Goal: Transaction & Acquisition: Purchase product/service

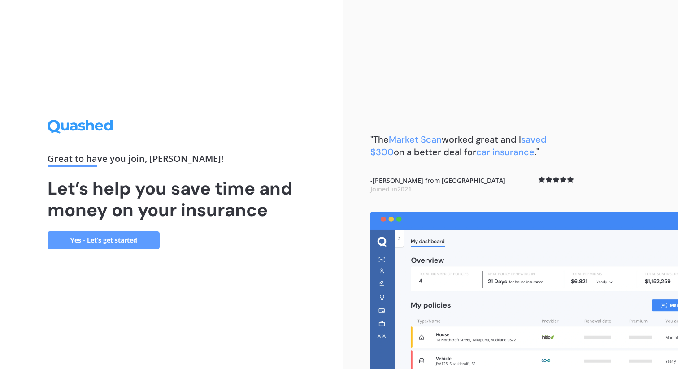
click at [112, 243] on link "Yes - Let’s get started" at bounding box center [104, 240] width 112 height 18
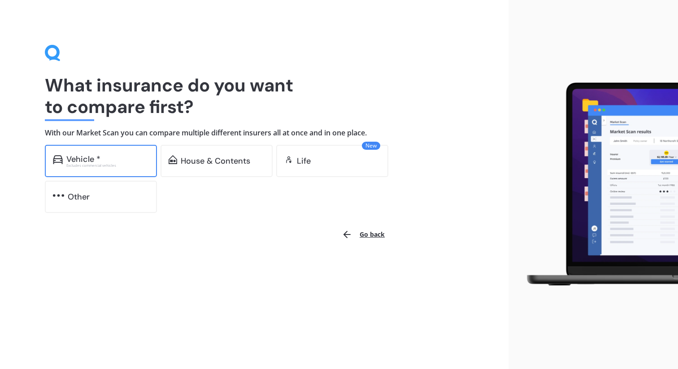
click at [108, 167] on div "Excludes commercial vehicles" at bounding box center [107, 166] width 82 height 4
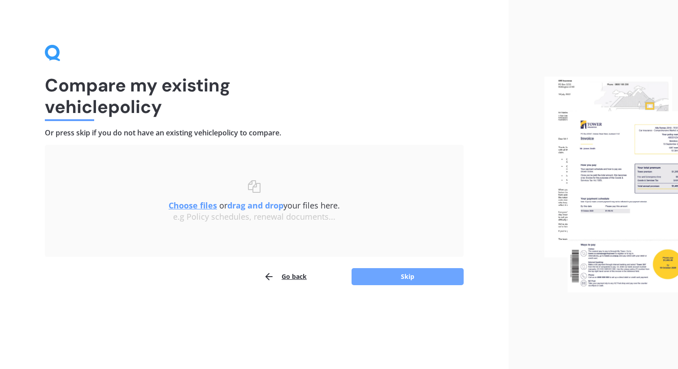
click at [390, 276] on button "Skip" at bounding box center [407, 276] width 112 height 17
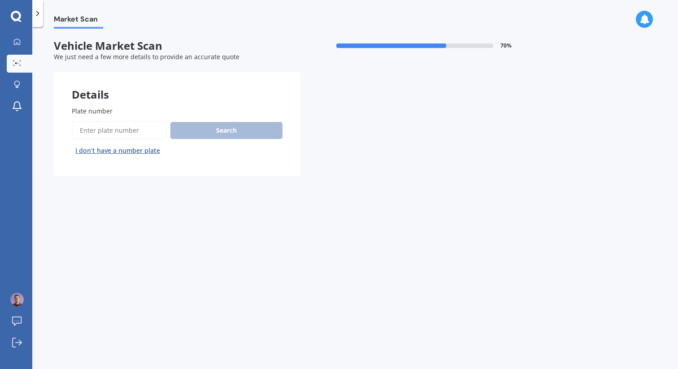
click at [138, 130] on input "Plate number" at bounding box center [119, 130] width 95 height 19
type input "HPT709"
click at [223, 130] on button "Search" at bounding box center [226, 130] width 112 height 17
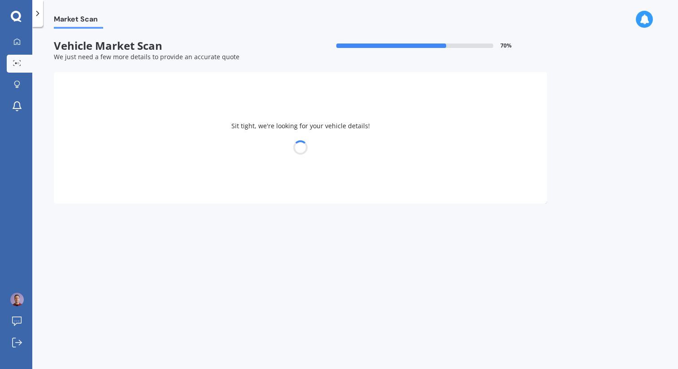
select select "MAZDA"
select select "ATENZA"
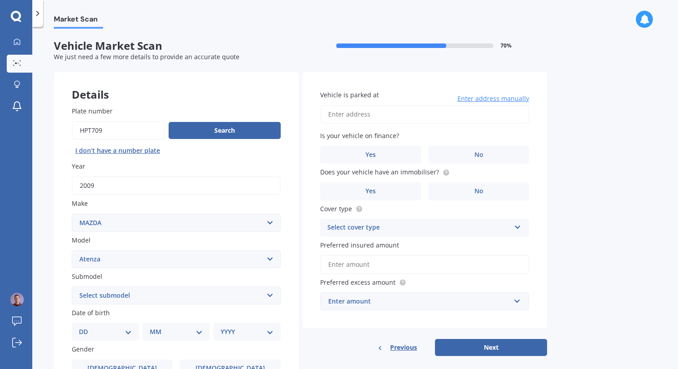
click at [375, 117] on input "Vehicle is parked at" at bounding box center [424, 114] width 209 height 19
type input "[STREET_ADDRESS]"
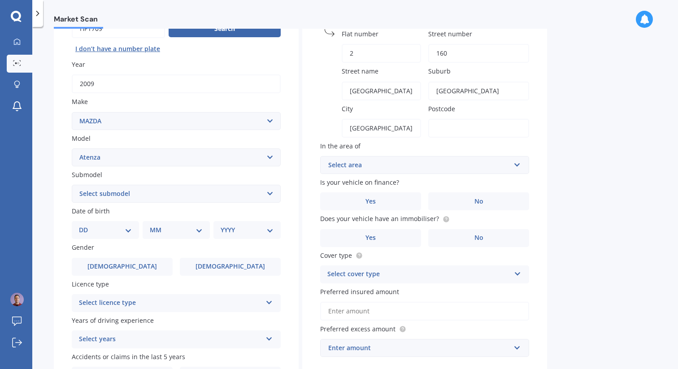
scroll to position [102, 0]
click at [118, 232] on select "DD 01 02 03 04 05 06 07 08 09 10 11 12 13 14 15 16 17 18 19 20 21 22 23 24 25 2…" at bounding box center [105, 230] width 53 height 10
select select "10"
click at [86, 226] on select "DD 01 02 03 04 05 06 07 08 09 10 11 12 13 14 15 16 17 18 19 20 21 22 23 24 25 2…" at bounding box center [105, 230] width 53 height 10
click at [178, 230] on select "MM 01 02 03 04 05 06 07 08 09 10 11 12" at bounding box center [177, 230] width 49 height 10
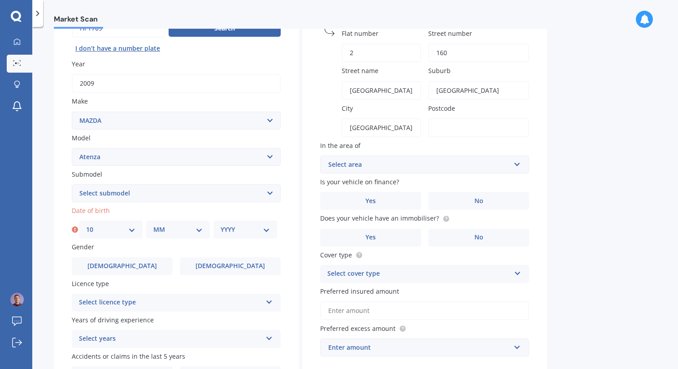
select select "12"
click at [153, 226] on select "MM 01 02 03 04 05 06 07 08 09 10 11 12" at bounding box center [177, 230] width 49 height 10
click at [235, 234] on select "YYYY 2025 2024 2023 2022 2021 2020 2019 2018 2017 2016 2015 2014 2013 2012 2011…" at bounding box center [244, 230] width 49 height 10
select select "1974"
click at [220, 226] on select "YYYY 2025 2024 2023 2022 2021 2020 2019 2018 2017 2016 2015 2014 2013 2012 2011…" at bounding box center [244, 230] width 49 height 10
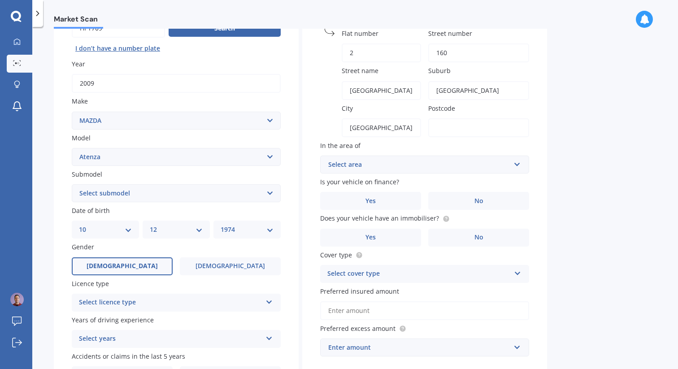
click at [122, 270] on span "[DEMOGRAPHIC_DATA]" at bounding box center [121, 266] width 71 height 8
click at [0, 0] on input "[DEMOGRAPHIC_DATA]" at bounding box center [0, 0] width 0 height 0
click at [167, 306] on div "Select licence type" at bounding box center [170, 302] width 183 height 11
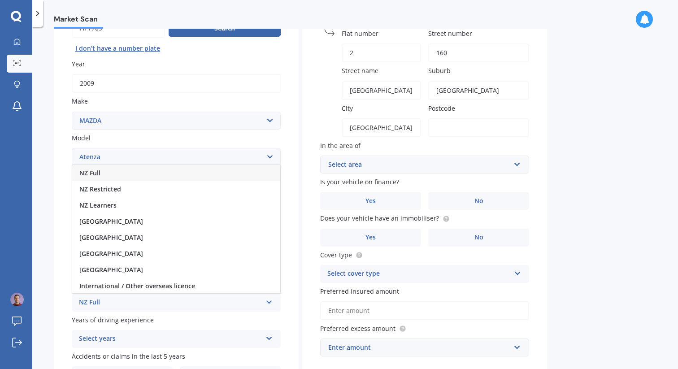
click at [149, 179] on div "NZ Full" at bounding box center [176, 173] width 208 height 16
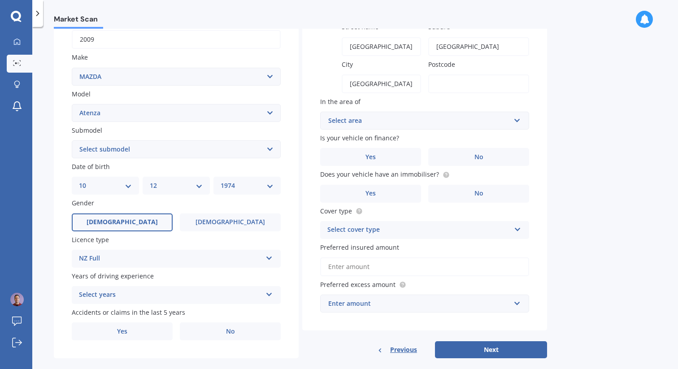
scroll to position [161, 0]
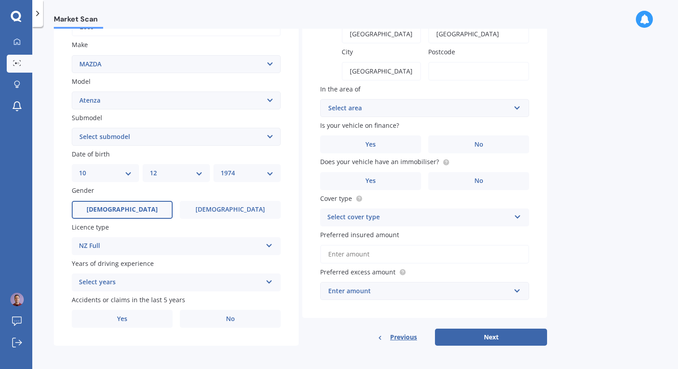
click at [152, 280] on div "Select years" at bounding box center [170, 282] width 183 height 11
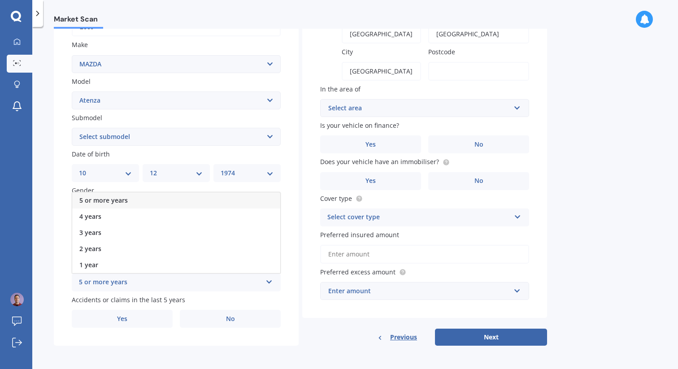
click at [148, 203] on div "5 or more years" at bounding box center [176, 200] width 208 height 16
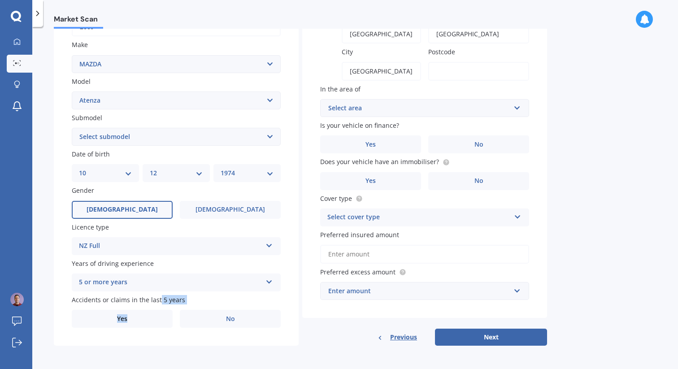
drag, startPoint x: 146, startPoint y: 317, endPoint x: 157, endPoint y: 300, distance: 20.0
click at [157, 300] on div "Accidents or claims in the last 5 years Yes No" at bounding box center [176, 311] width 209 height 33
click at [151, 318] on label "Yes" at bounding box center [122, 319] width 101 height 18
click at [0, 0] on input "Yes" at bounding box center [0, 0] width 0 height 0
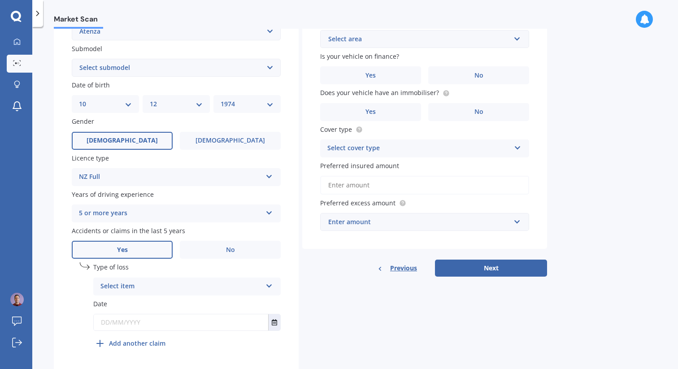
scroll to position [259, 0]
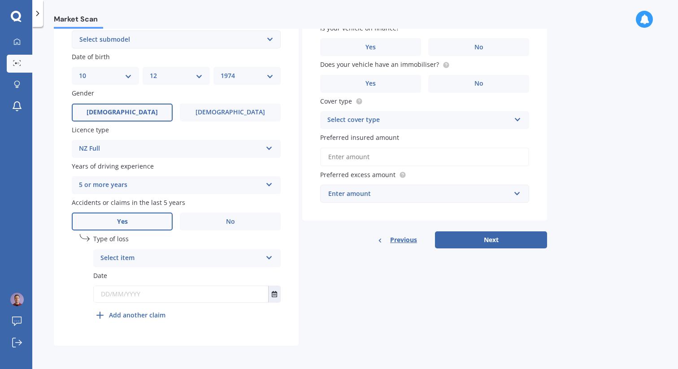
click at [216, 255] on div "Select item" at bounding box center [180, 258] width 161 height 11
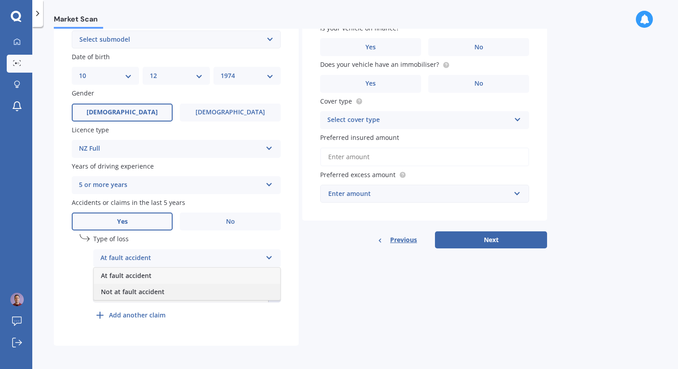
click at [180, 291] on div "Not at fault accident" at bounding box center [187, 292] width 186 height 16
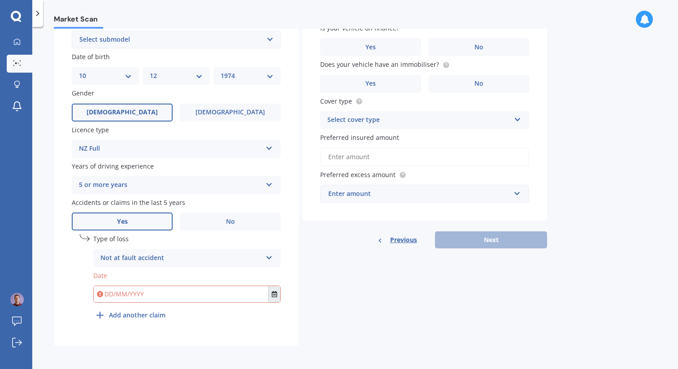
click at [273, 297] on icon "Select date" at bounding box center [274, 294] width 5 height 6
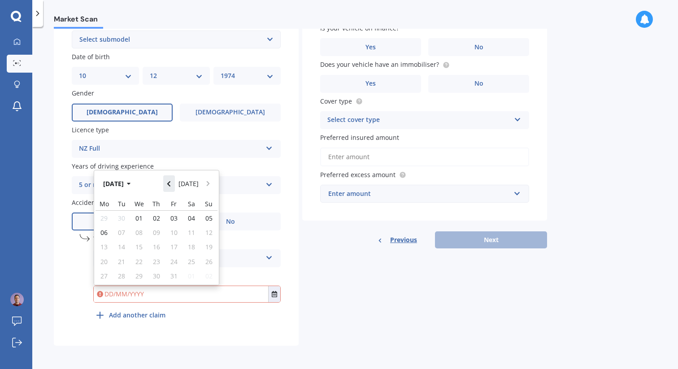
click at [174, 186] on button "Navigate back" at bounding box center [169, 183] width 12 height 16
click at [133, 184] on button "[DATE]" at bounding box center [118, 183] width 39 height 16
click at [121, 185] on icon "button" at bounding box center [123, 184] width 4 height 6
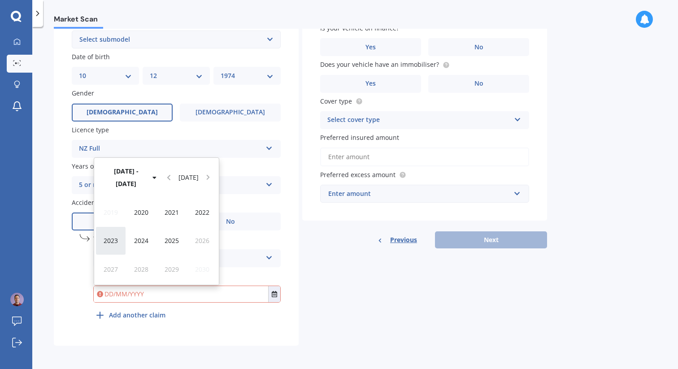
click at [109, 238] on span "2023" at bounding box center [111, 240] width 14 height 9
click at [148, 267] on div "Oct" at bounding box center [141, 269] width 30 height 28
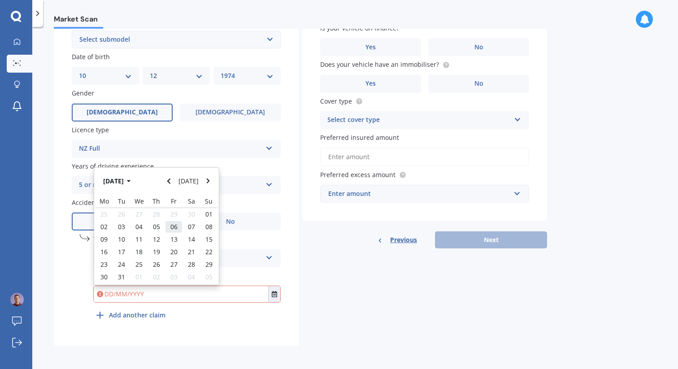
click at [178, 225] on div "06" at bounding box center [173, 226] width 17 height 13
type input "[DATE]"
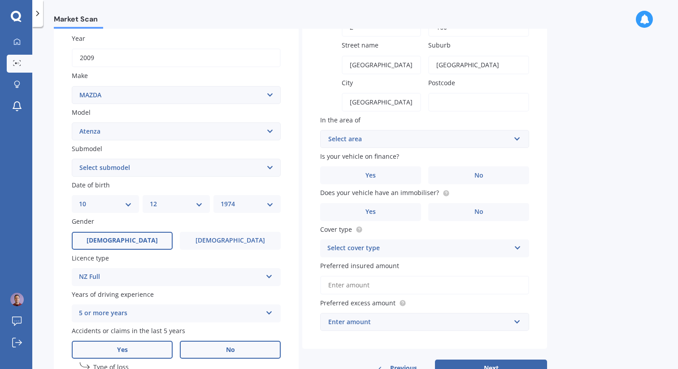
scroll to position [140, 0]
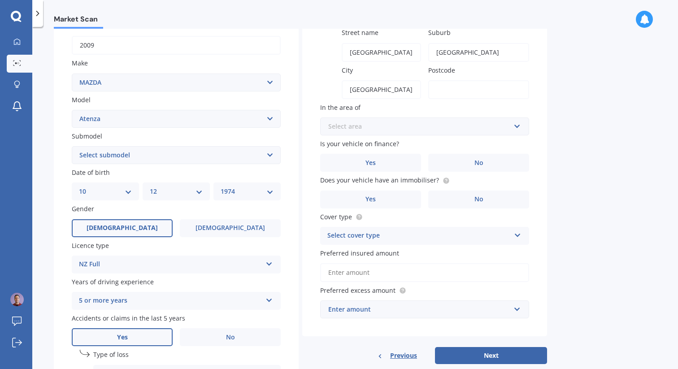
click at [400, 135] on input "text" at bounding box center [421, 126] width 201 height 17
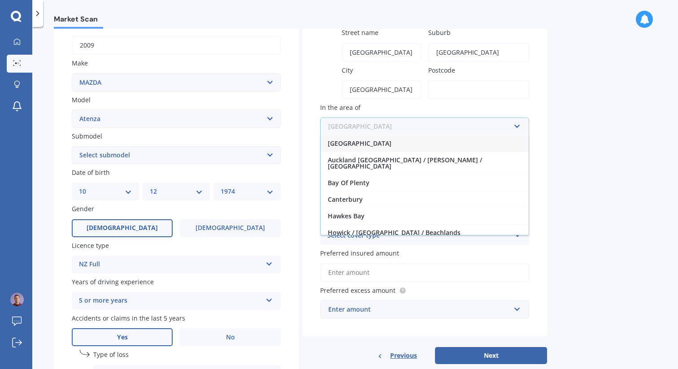
click at [400, 135] on input "text" at bounding box center [421, 126] width 201 height 17
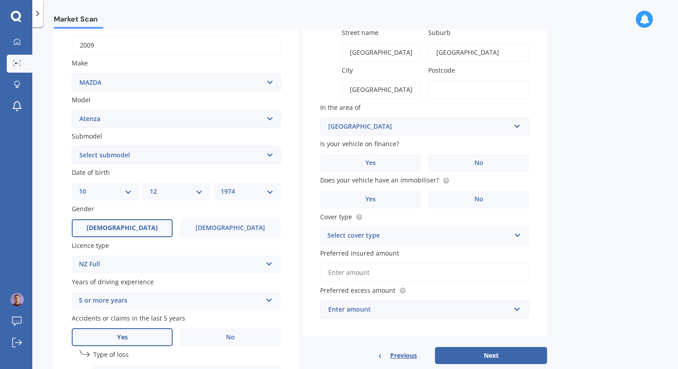
click at [595, 110] on div "Market Scan Vehicle Market Scan 70 % We just need a few more details to provide…" at bounding box center [354, 200] width 645 height 342
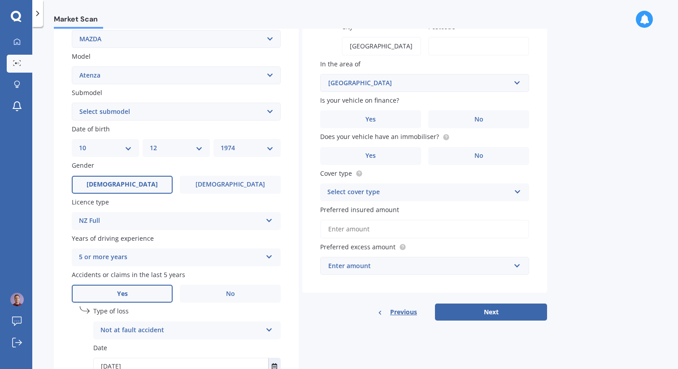
scroll to position [202, 0]
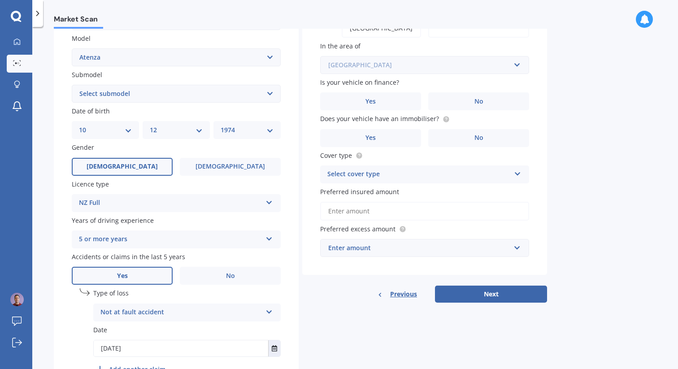
click at [516, 69] on input "text" at bounding box center [421, 64] width 201 height 17
click at [597, 91] on div "Market Scan Vehicle Market Scan 70 % We just need a few more details to provide…" at bounding box center [354, 200] width 645 height 342
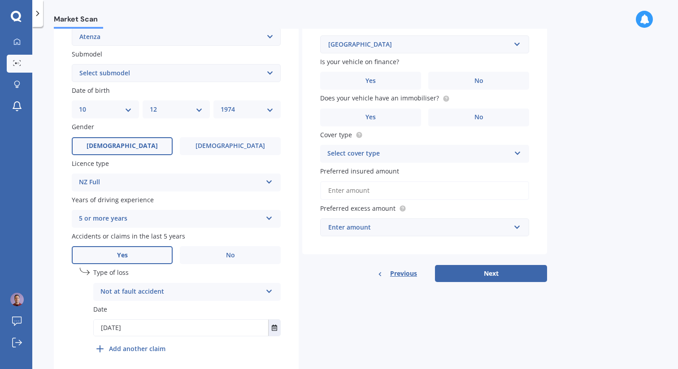
scroll to position [228, 0]
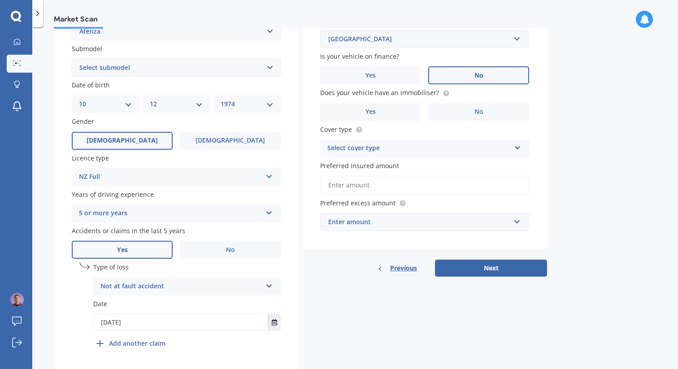
click at [488, 77] on label "No" at bounding box center [478, 75] width 101 height 18
click at [0, 0] on input "No" at bounding box center [0, 0] width 0 height 0
click at [390, 109] on label "Yes" at bounding box center [370, 112] width 101 height 18
click at [0, 0] on input "Yes" at bounding box center [0, 0] width 0 height 0
click at [410, 149] on div "Select cover type" at bounding box center [418, 148] width 183 height 11
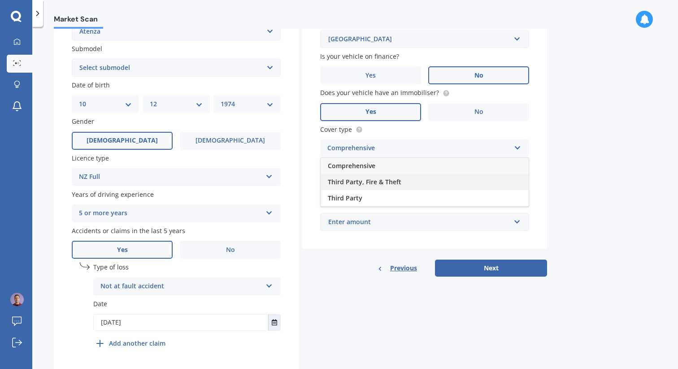
click at [401, 177] on div "Third Party, Fire & Theft" at bounding box center [424, 182] width 208 height 16
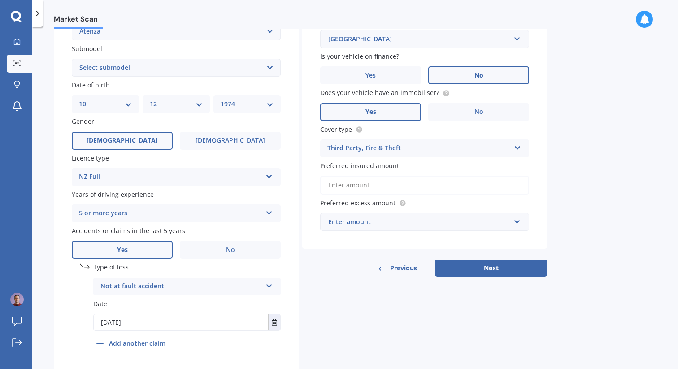
click at [407, 190] on input "Preferred insured amount" at bounding box center [424, 185] width 209 height 19
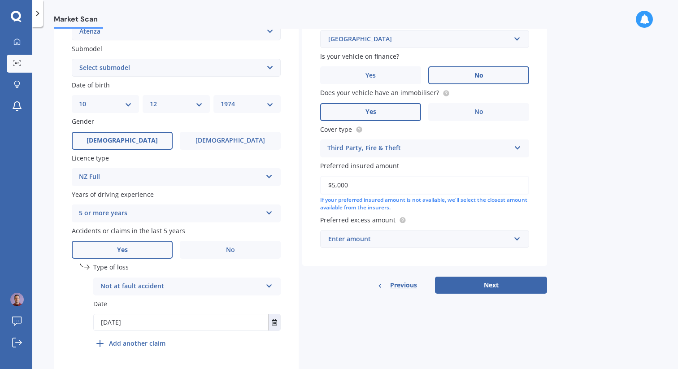
type input "$5,000"
click at [448, 242] on div "Enter amount" at bounding box center [419, 239] width 182 height 10
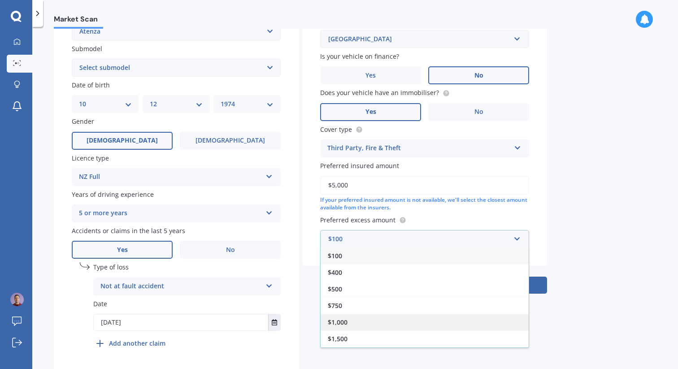
click at [406, 324] on div "$1,000" at bounding box center [424, 322] width 208 height 17
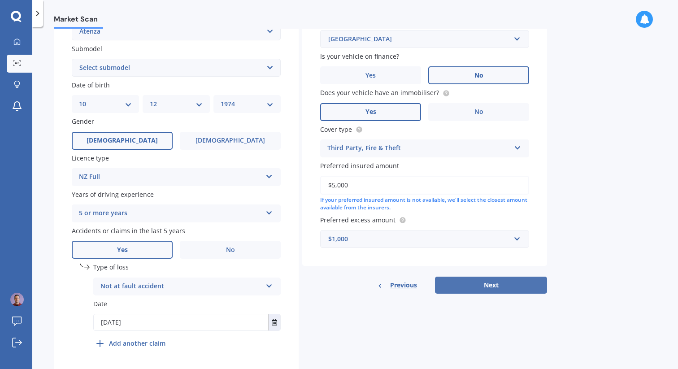
click at [484, 286] on button "Next" at bounding box center [491, 284] width 112 height 17
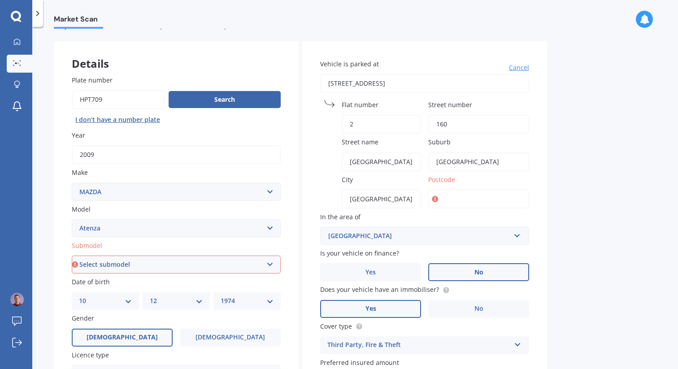
click at [469, 202] on input "Postcode" at bounding box center [478, 199] width 101 height 19
click at [609, 240] on div "Market Scan Vehicle Market Scan 70 % We just need a few more details to provide…" at bounding box center [354, 200] width 645 height 342
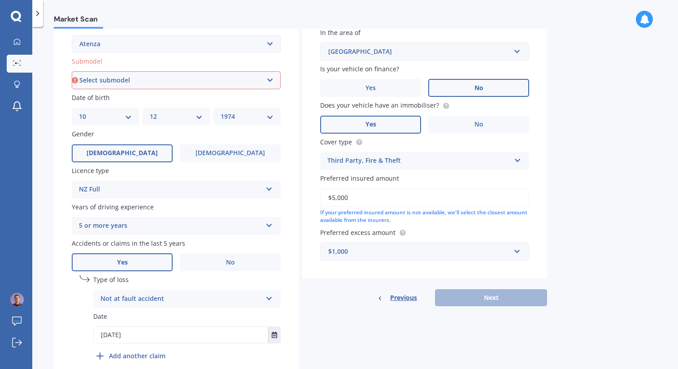
scroll to position [218, 0]
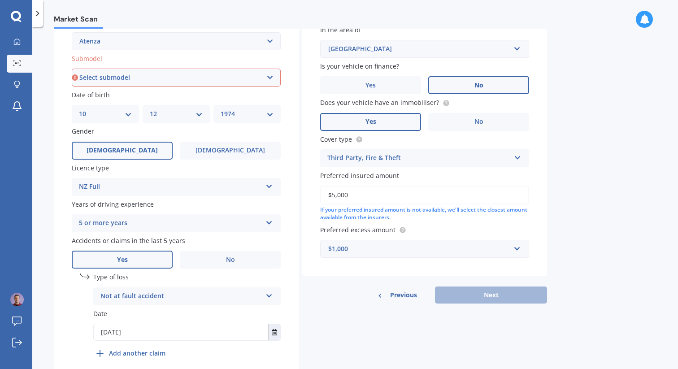
click at [494, 298] on div "Previous Next" at bounding box center [424, 294] width 245 height 17
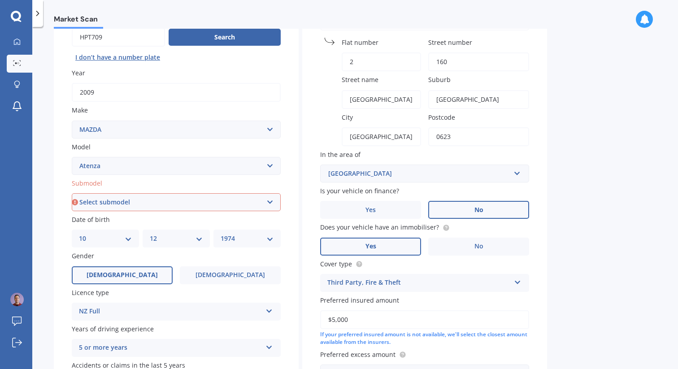
scroll to position [74, 0]
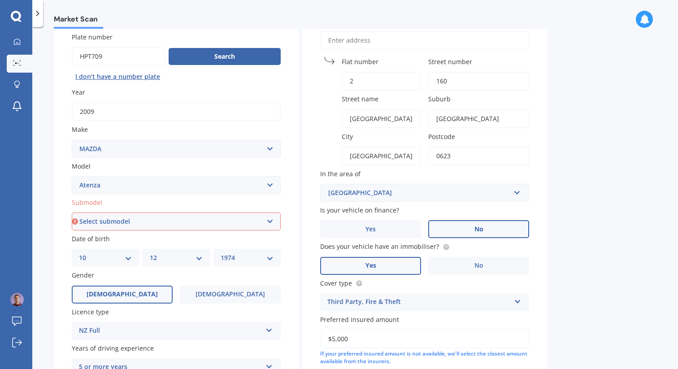
click at [450, 157] on input "0623" at bounding box center [478, 156] width 101 height 19
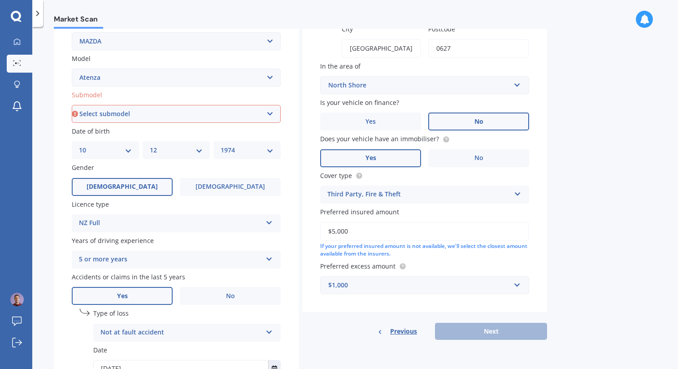
scroll to position [180, 0]
type input "0627"
click at [518, 89] on input "text" at bounding box center [421, 86] width 201 height 17
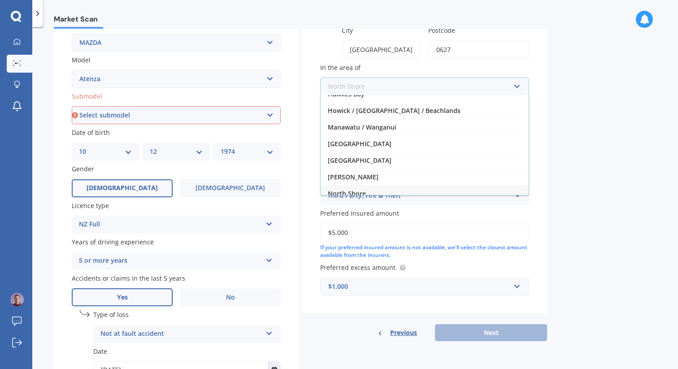
click at [486, 91] on input "text" at bounding box center [421, 86] width 201 height 17
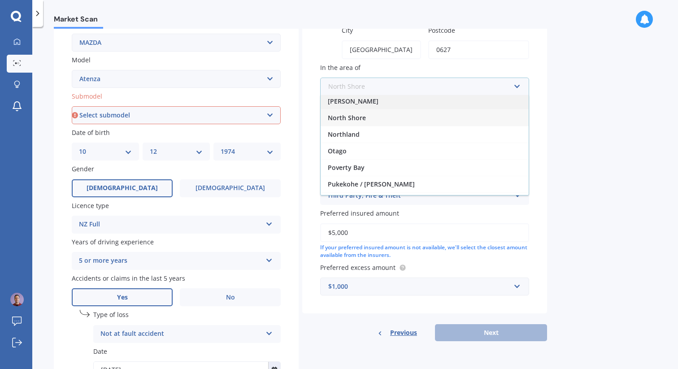
scroll to position [146, 0]
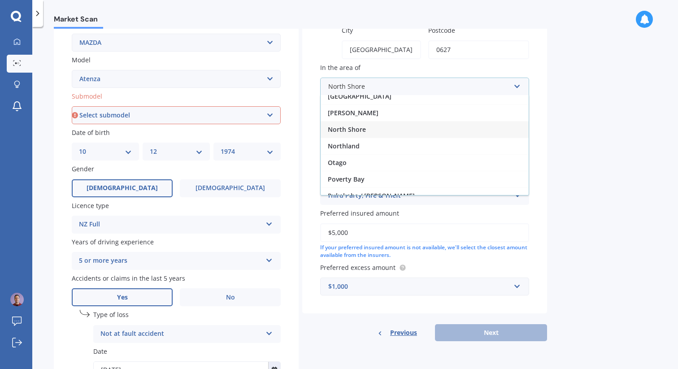
click at [360, 125] on span "North Shore" at bounding box center [347, 129] width 38 height 9
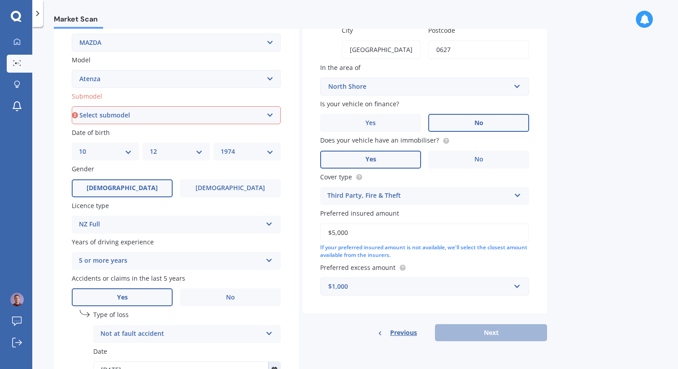
click at [428, 233] on input "$5,000" at bounding box center [424, 232] width 209 height 19
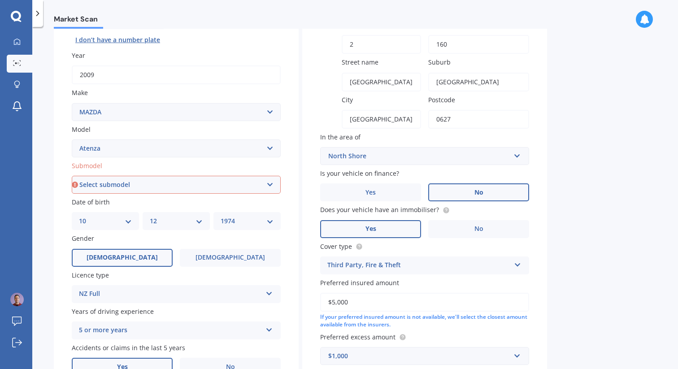
scroll to position [128, 0]
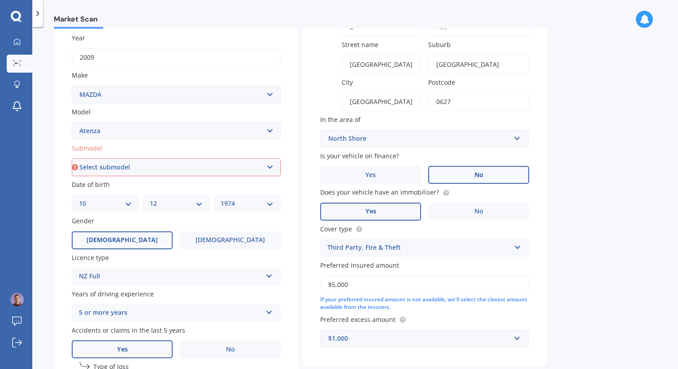
click at [270, 167] on select "Select submodel (All other) Diesel Diesel Turbo Hatchback Sedan Turbo Wagon" at bounding box center [176, 167] width 209 height 18
select select "WAGON"
click at [72, 159] on select "Select submodel (All other) Diesel Diesel Turbo Hatchback Sedan Turbo Wagon" at bounding box center [176, 167] width 209 height 18
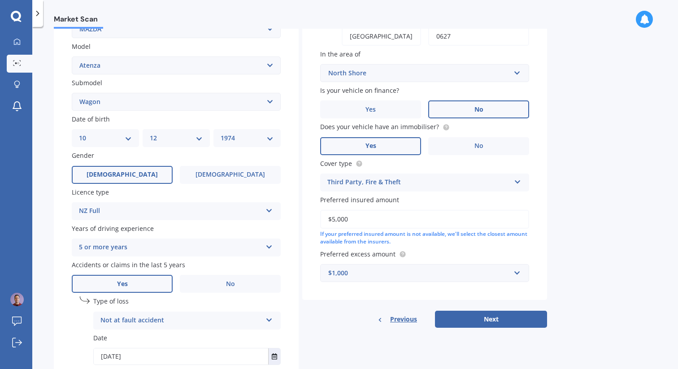
scroll to position [259, 0]
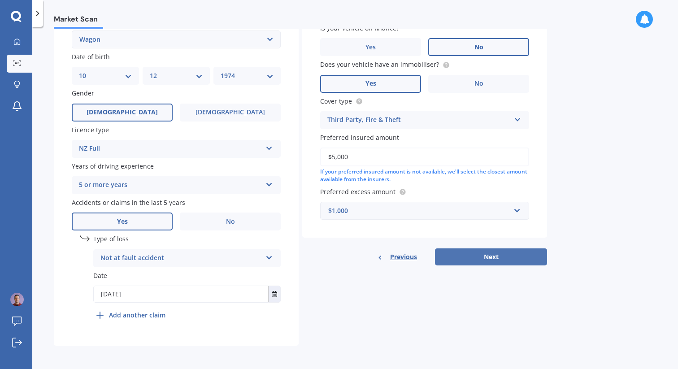
click at [499, 256] on button "Next" at bounding box center [491, 256] width 112 height 17
select select "10"
select select "12"
select select "1974"
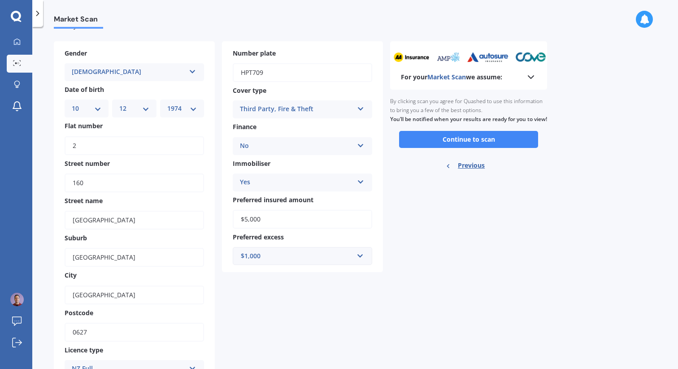
scroll to position [16, 0]
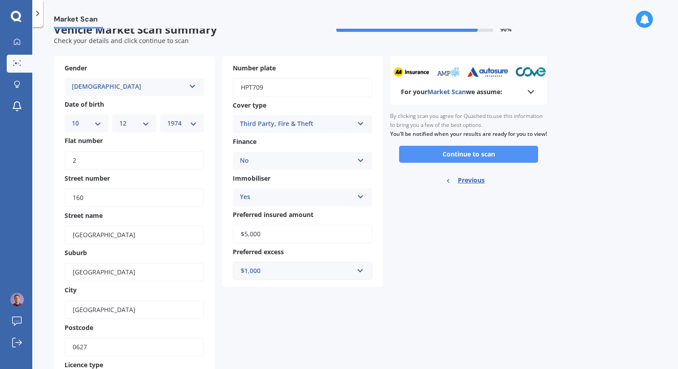
click at [475, 163] on button "Continue to scan" at bounding box center [468, 154] width 139 height 17
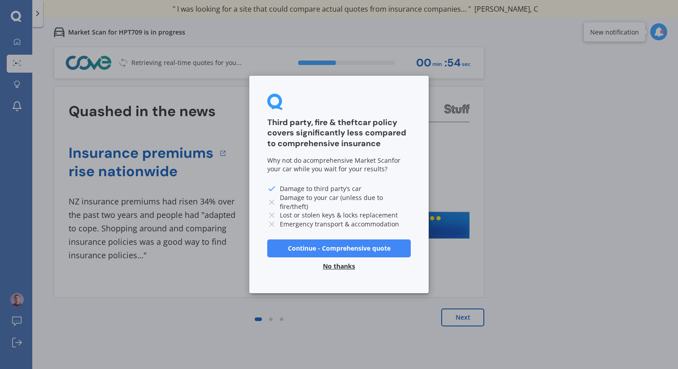
drag, startPoint x: 337, startPoint y: 266, endPoint x: 340, endPoint y: 227, distance: 38.7
click at [340, 228] on form "Third party, fire & theft car policy covers significantly less compared to comp…" at bounding box center [338, 184] width 143 height 181
click at [339, 266] on button "No thanks" at bounding box center [338, 266] width 43 height 18
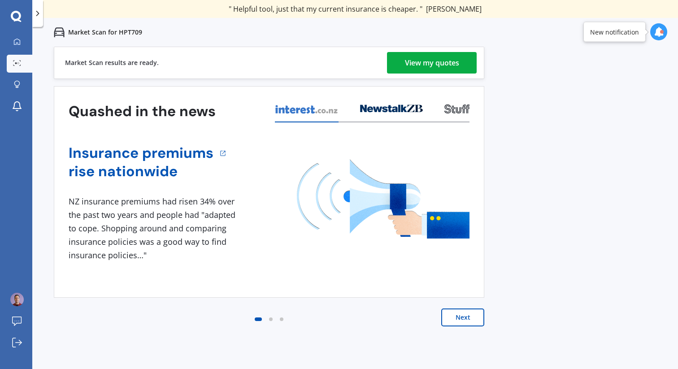
click at [422, 61] on div "View my quotes" at bounding box center [432, 63] width 54 height 22
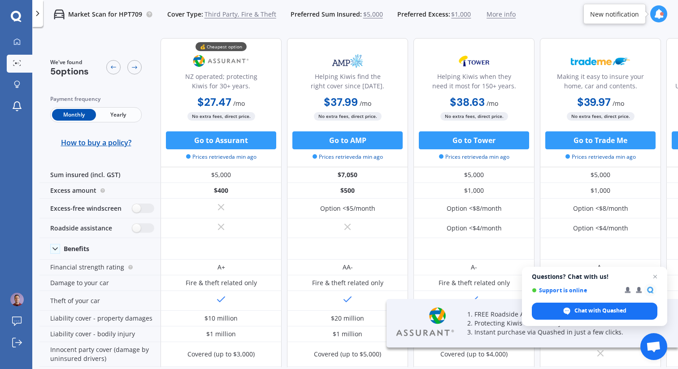
click at [120, 116] on span "Yearly" at bounding box center [118, 115] width 44 height 12
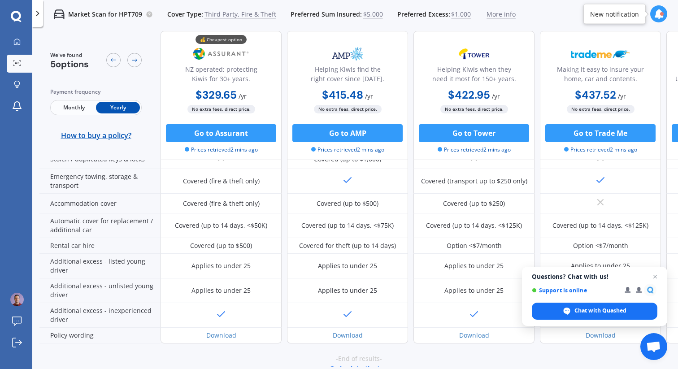
scroll to position [259, 0]
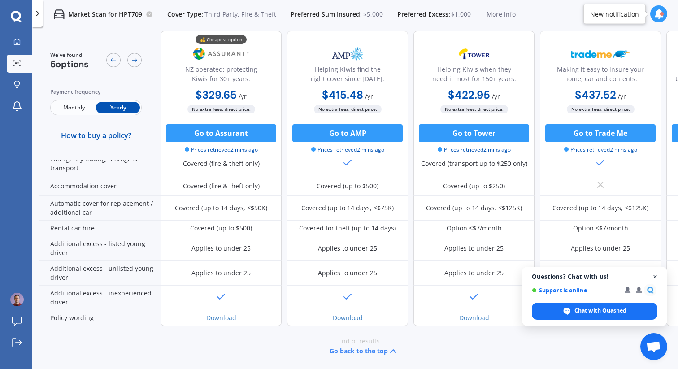
click at [658, 278] on span "Close chat" at bounding box center [654, 276] width 11 height 11
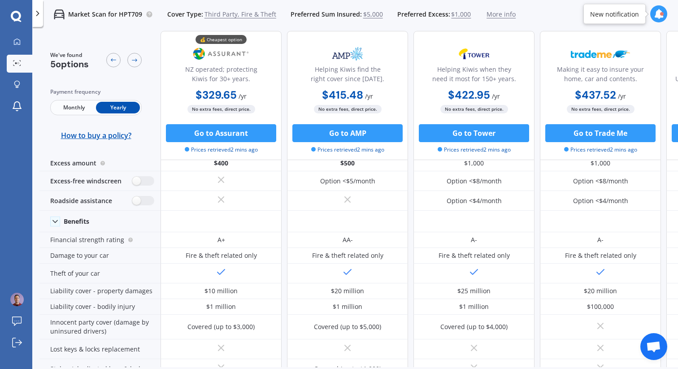
scroll to position [0, 0]
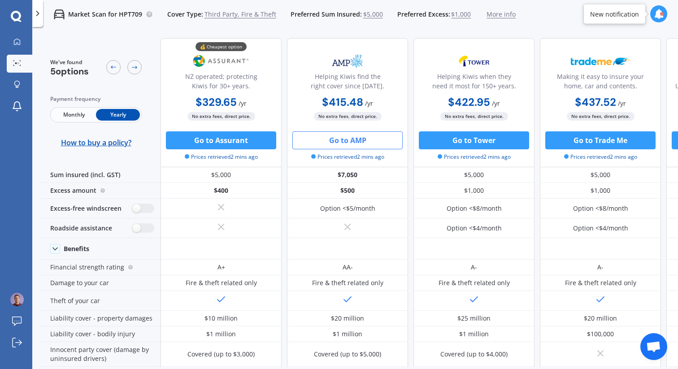
click at [352, 140] on button "Go to AMP" at bounding box center [347, 140] width 110 height 18
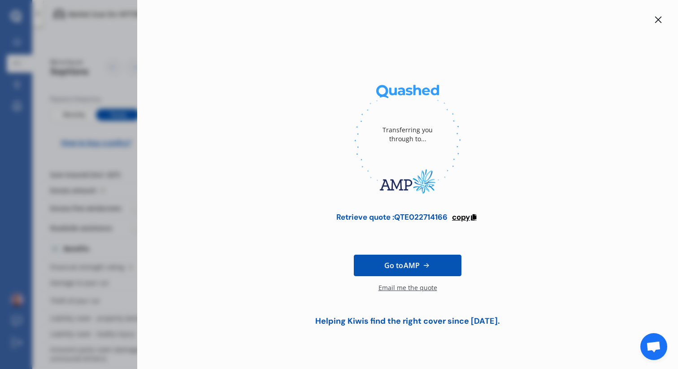
click at [466, 216] on span "copy" at bounding box center [461, 217] width 18 height 10
